Goal: Book appointment/travel/reservation

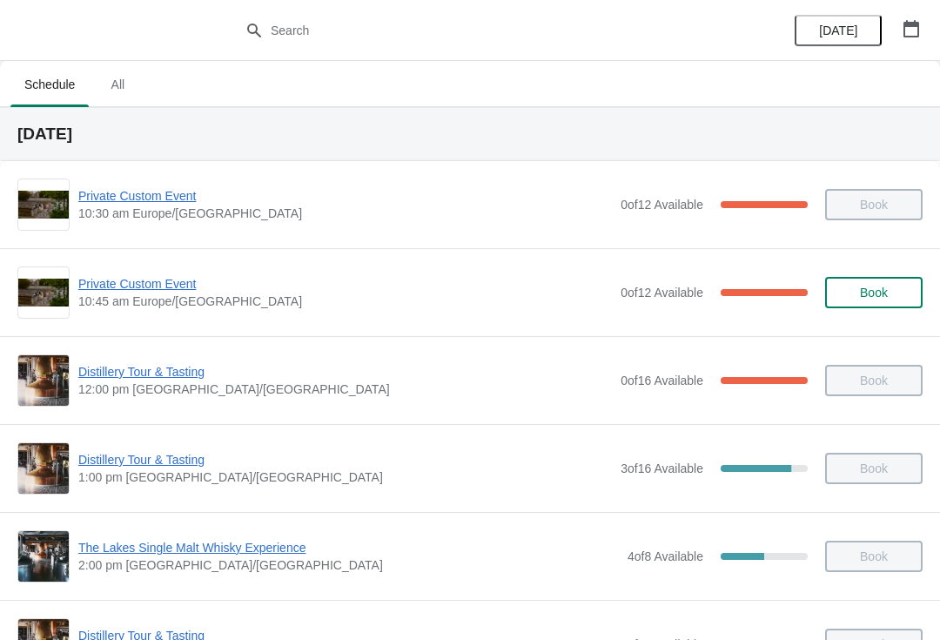
click at [925, 35] on button "button" at bounding box center [910, 28] width 31 height 31
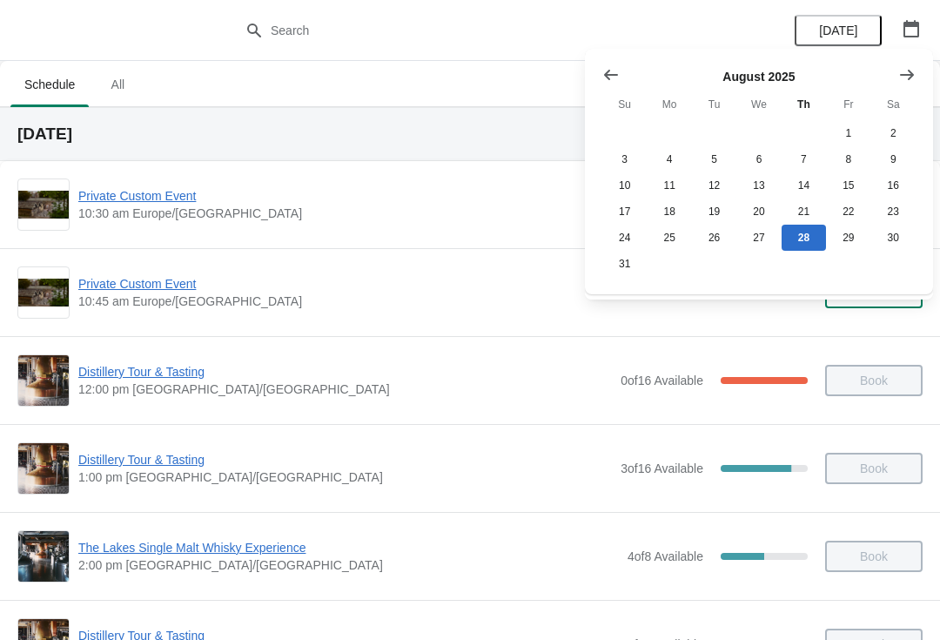
click at [910, 77] on icon "Show next month, September 2025" at bounding box center [907, 74] width 14 height 10
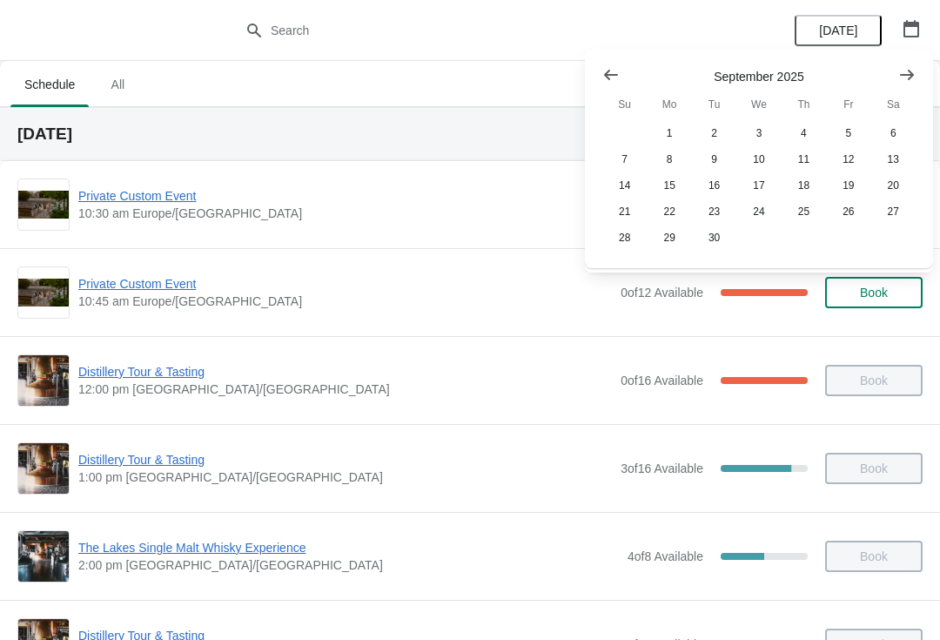
click at [911, 77] on icon "Show next month, October 2025" at bounding box center [907, 74] width 14 height 10
click at [900, 137] on button "4" at bounding box center [893, 133] width 44 height 26
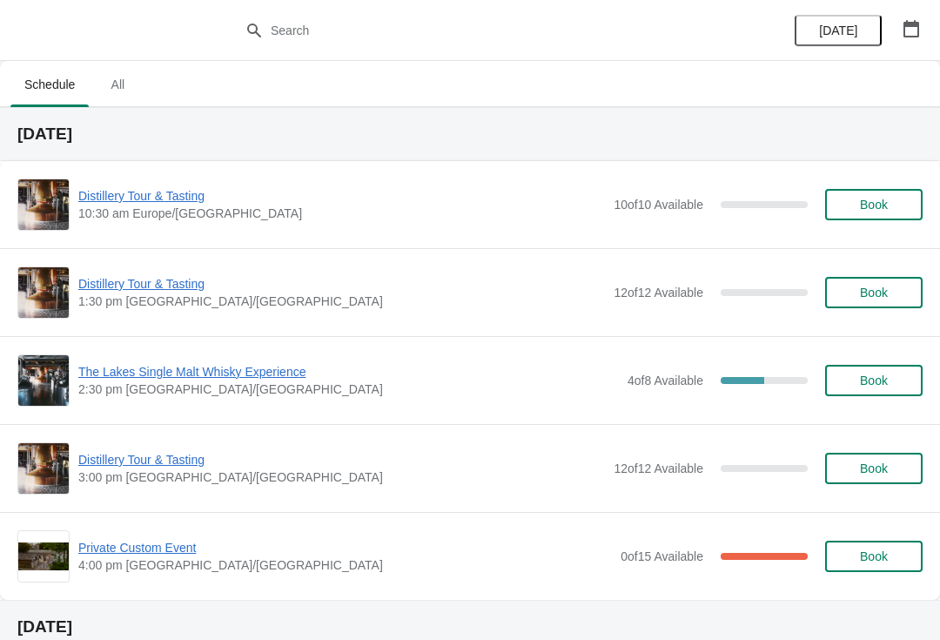
click at [885, 470] on span "Book" at bounding box center [874, 468] width 28 height 14
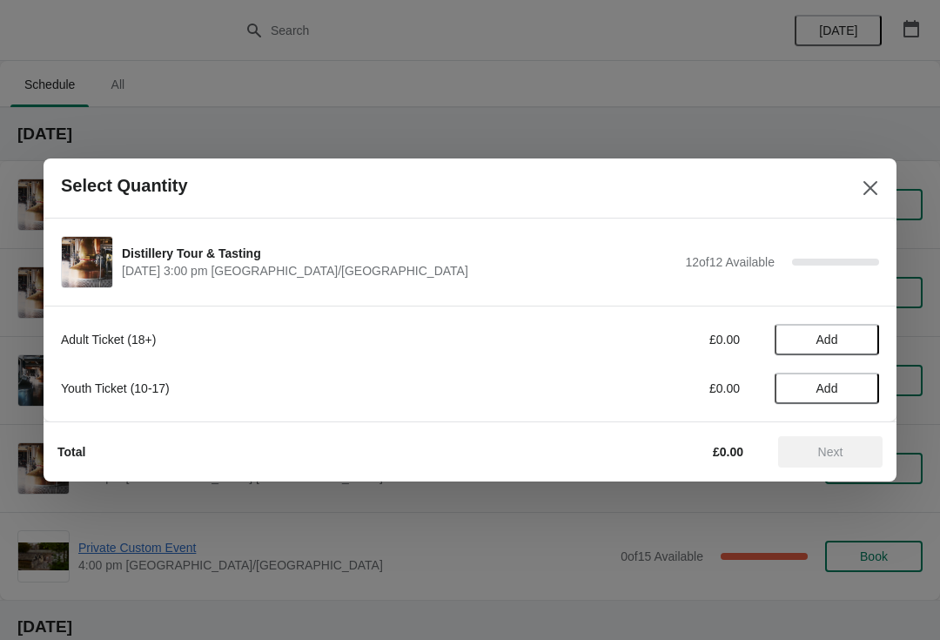
click at [857, 336] on span "Add" at bounding box center [826, 339] width 73 height 14
click at [858, 338] on icon at bounding box center [857, 340] width 18 height 18
click at [843, 458] on span "Next" at bounding box center [830, 452] width 25 height 14
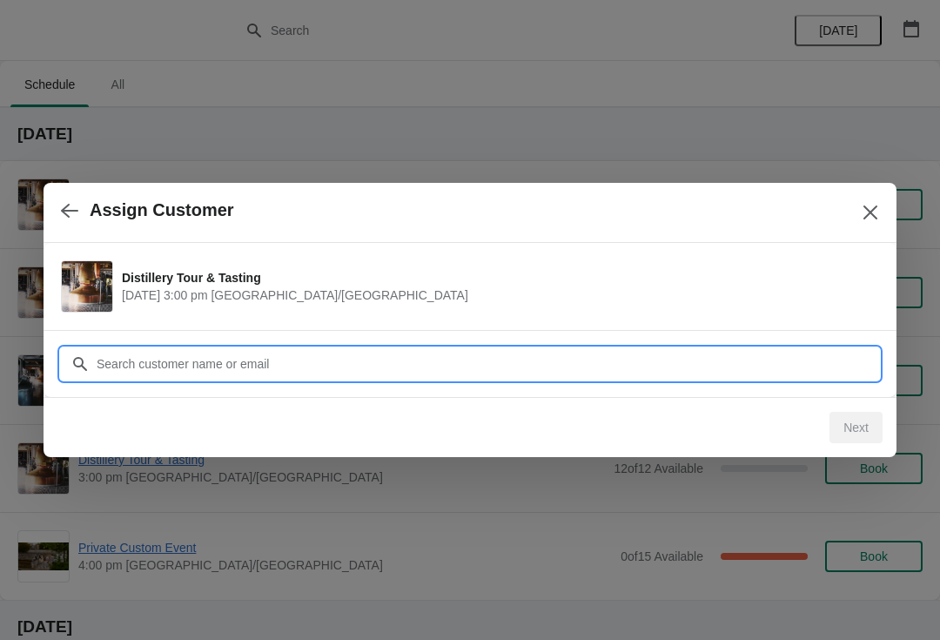
click at [616, 364] on input "Customer" at bounding box center [487, 363] width 783 height 31
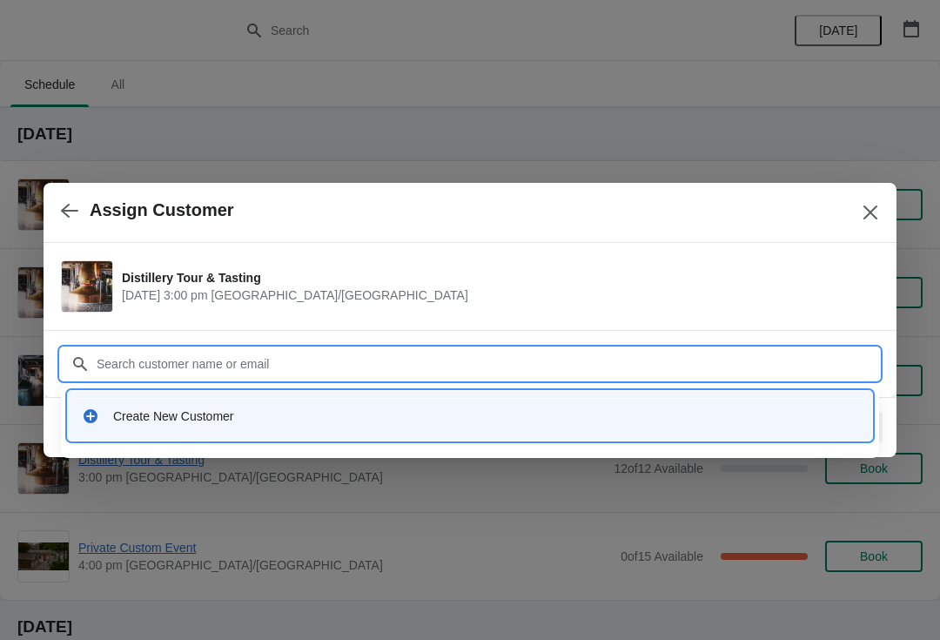
click at [245, 410] on div "Create New Customer" at bounding box center [485, 415] width 745 height 17
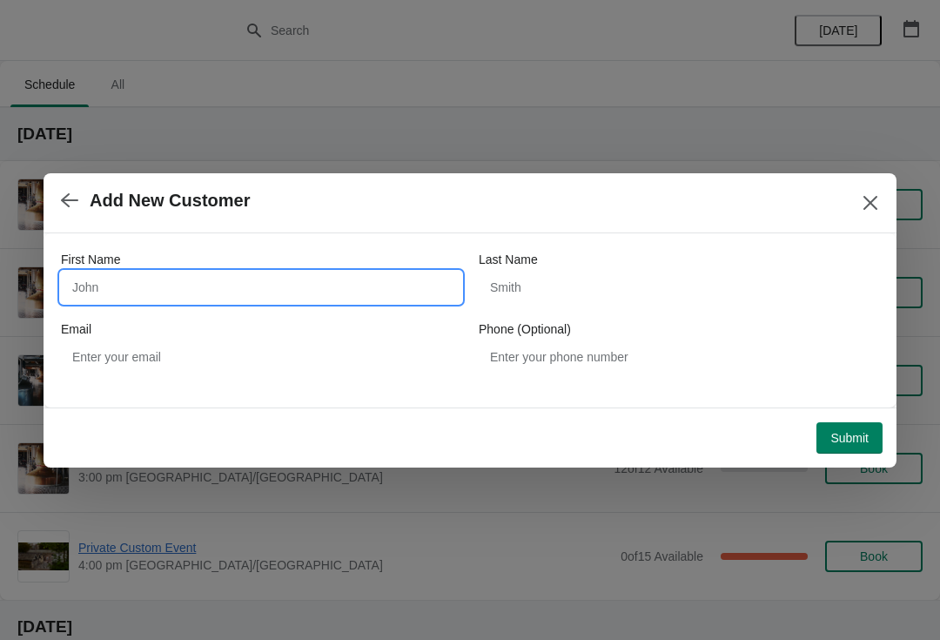
click at [241, 285] on input "First Name" at bounding box center [261, 287] width 400 height 31
type input "[PERSON_NAME]"
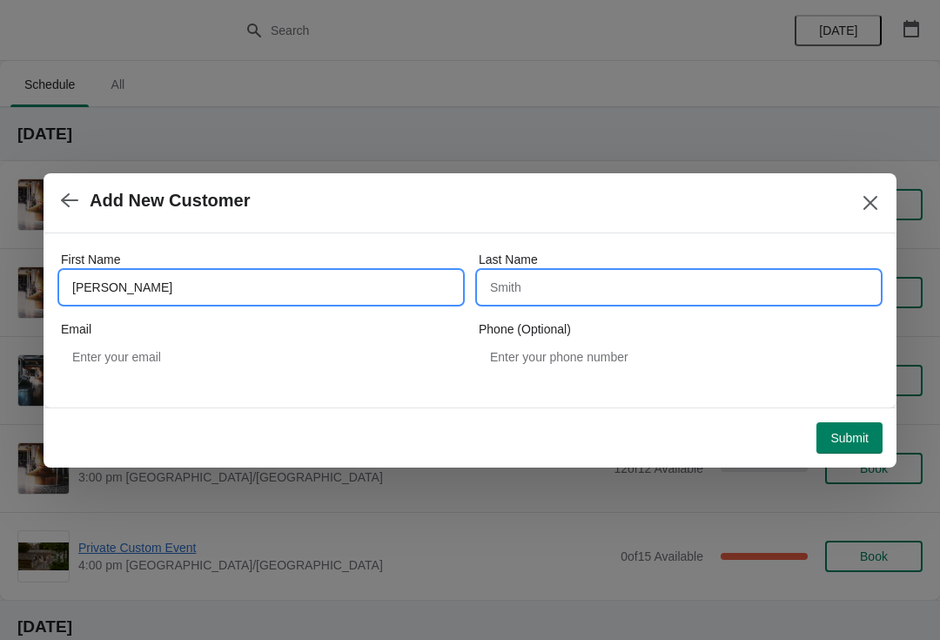
click at [668, 287] on input "Last Name" at bounding box center [679, 287] width 400 height 31
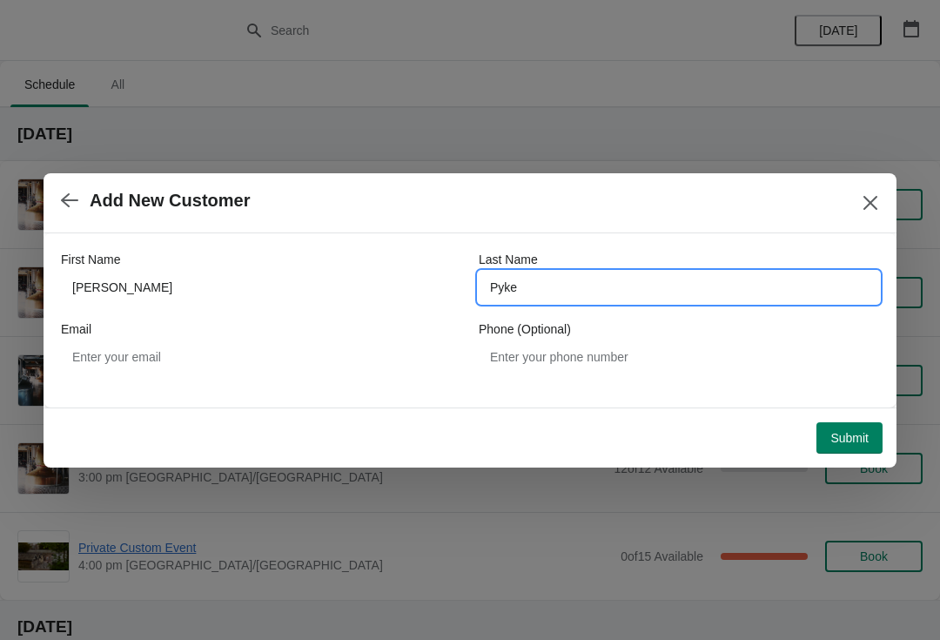
type input "Pyke"
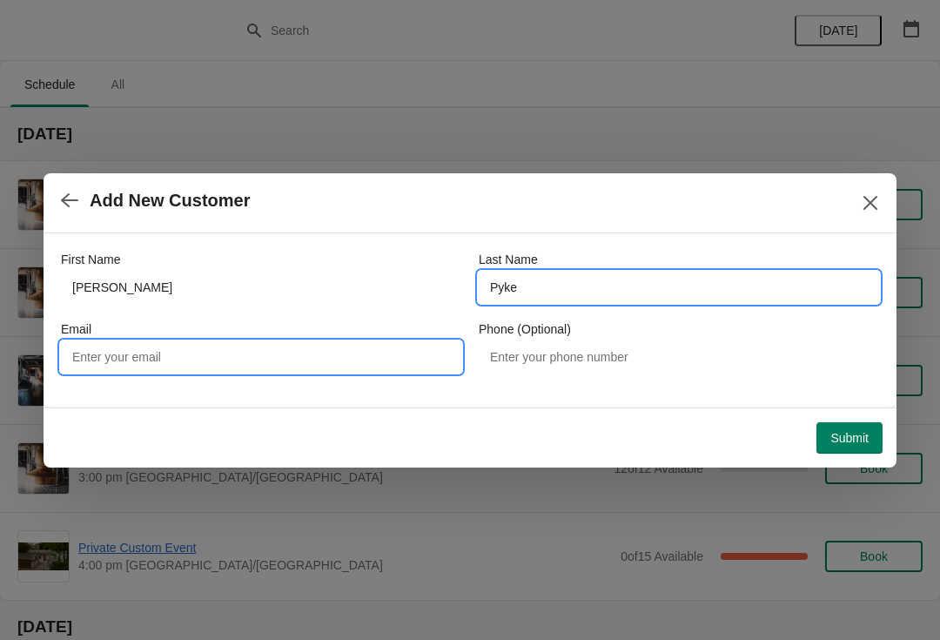
click at [277, 347] on input "Email" at bounding box center [261, 356] width 400 height 31
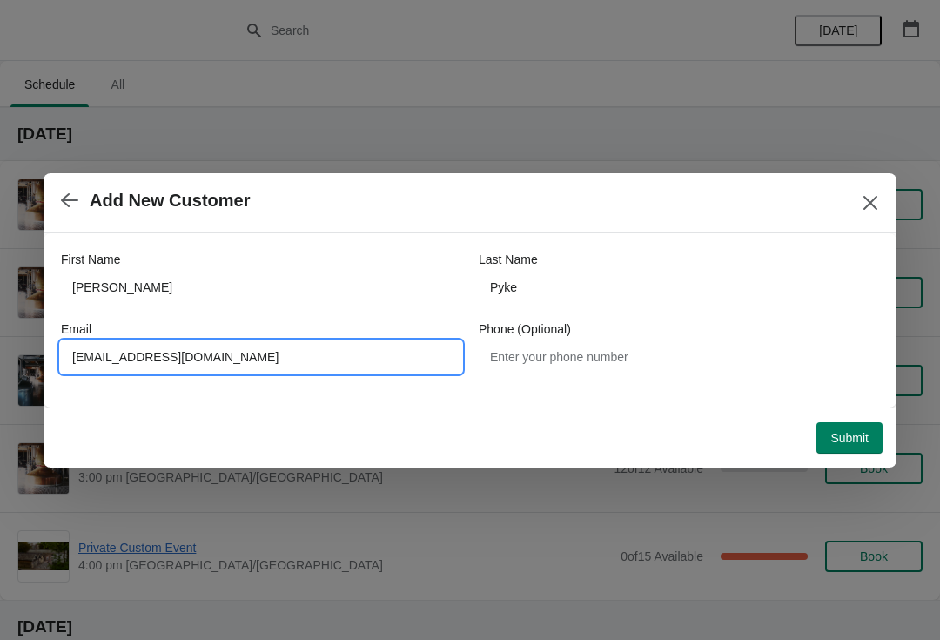
type input "[EMAIL_ADDRESS][DOMAIN_NAME]"
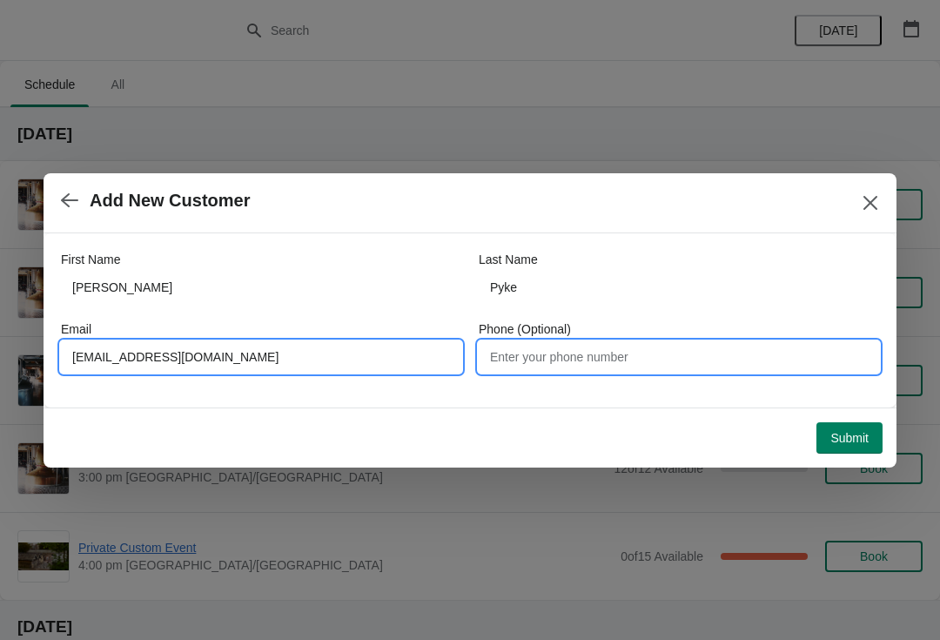
click at [607, 364] on input "Phone (Optional)" at bounding box center [679, 356] width 400 height 31
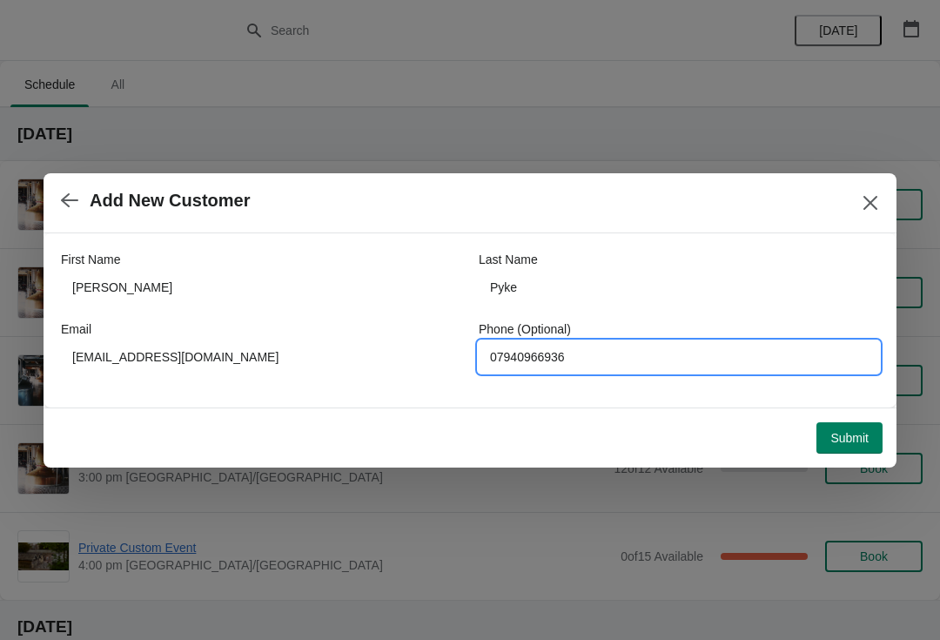
type input "07940966936"
click at [857, 439] on span "Submit" at bounding box center [849, 438] width 38 height 14
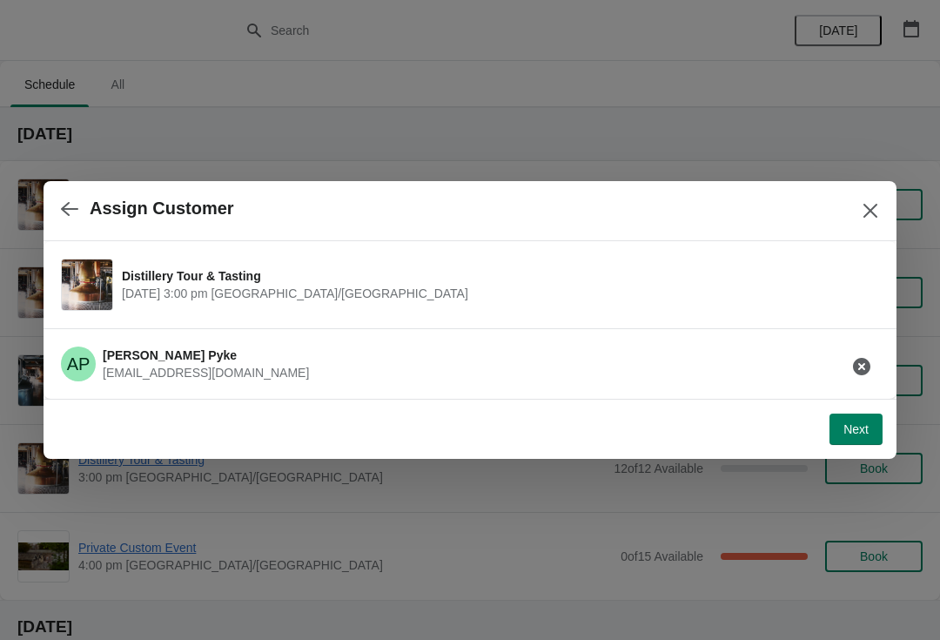
click at [855, 439] on button "Next" at bounding box center [855, 428] width 53 height 31
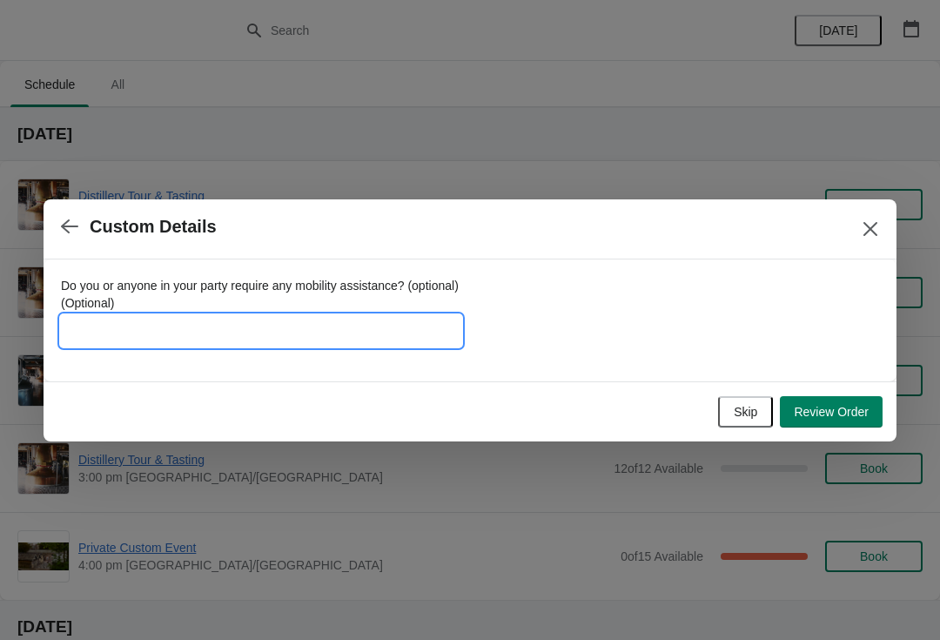
click at [225, 327] on input "Do you or anyone in your party require any mobility assistance? (optional) (Opt…" at bounding box center [261, 330] width 400 height 31
type input "[PERSON_NAME]"
